Goal: Navigation & Orientation: Find specific page/section

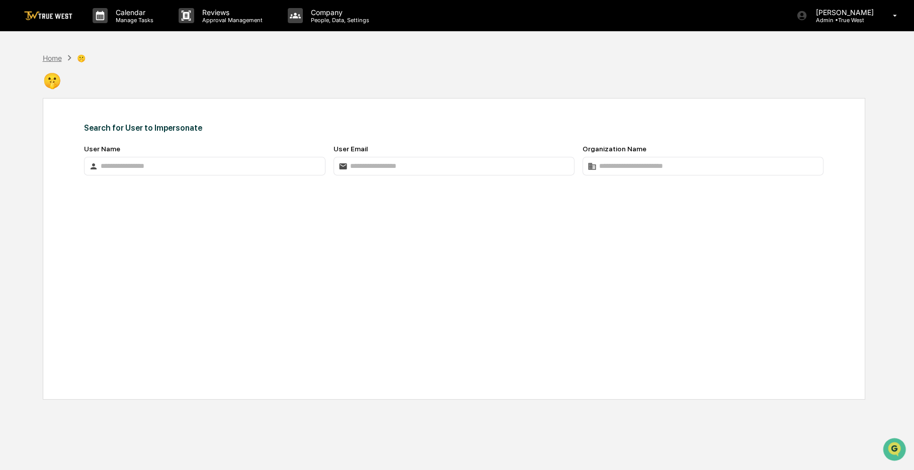
click at [53, 55] on div "Home" at bounding box center [52, 58] width 19 height 9
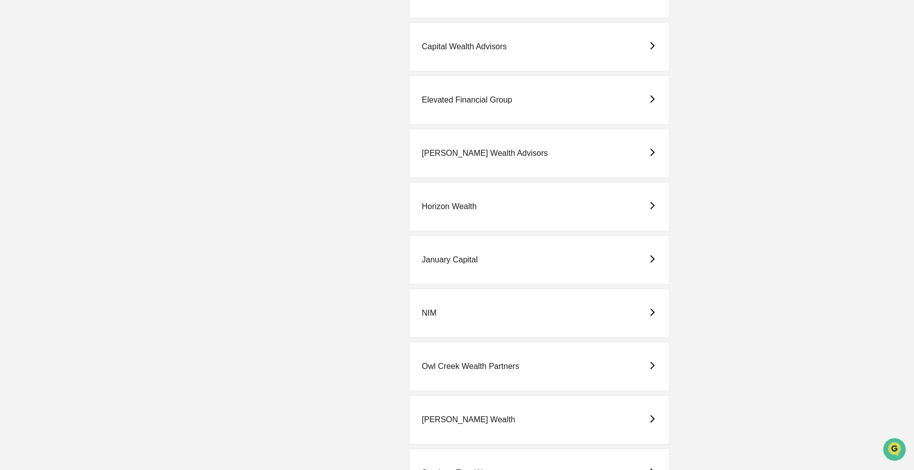
scroll to position [453, 0]
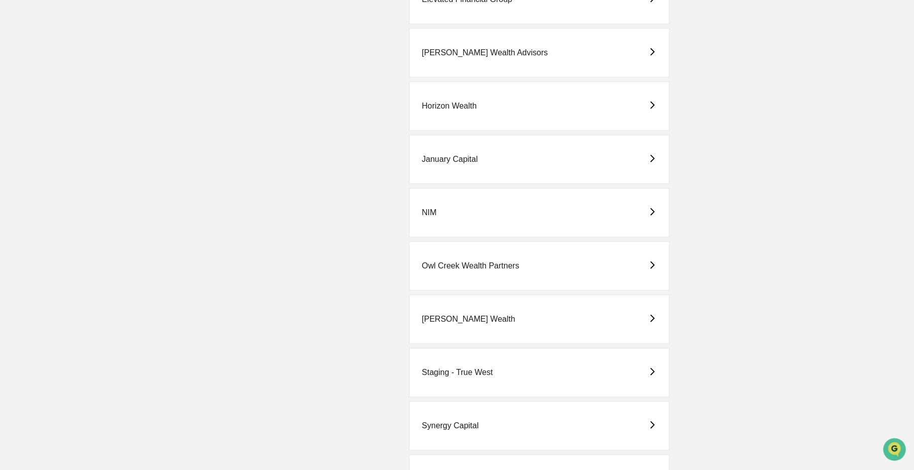
click at [453, 318] on div "[PERSON_NAME] Wealth" at bounding box center [469, 319] width 94 height 9
